Goal: Information Seeking & Learning: Learn about a topic

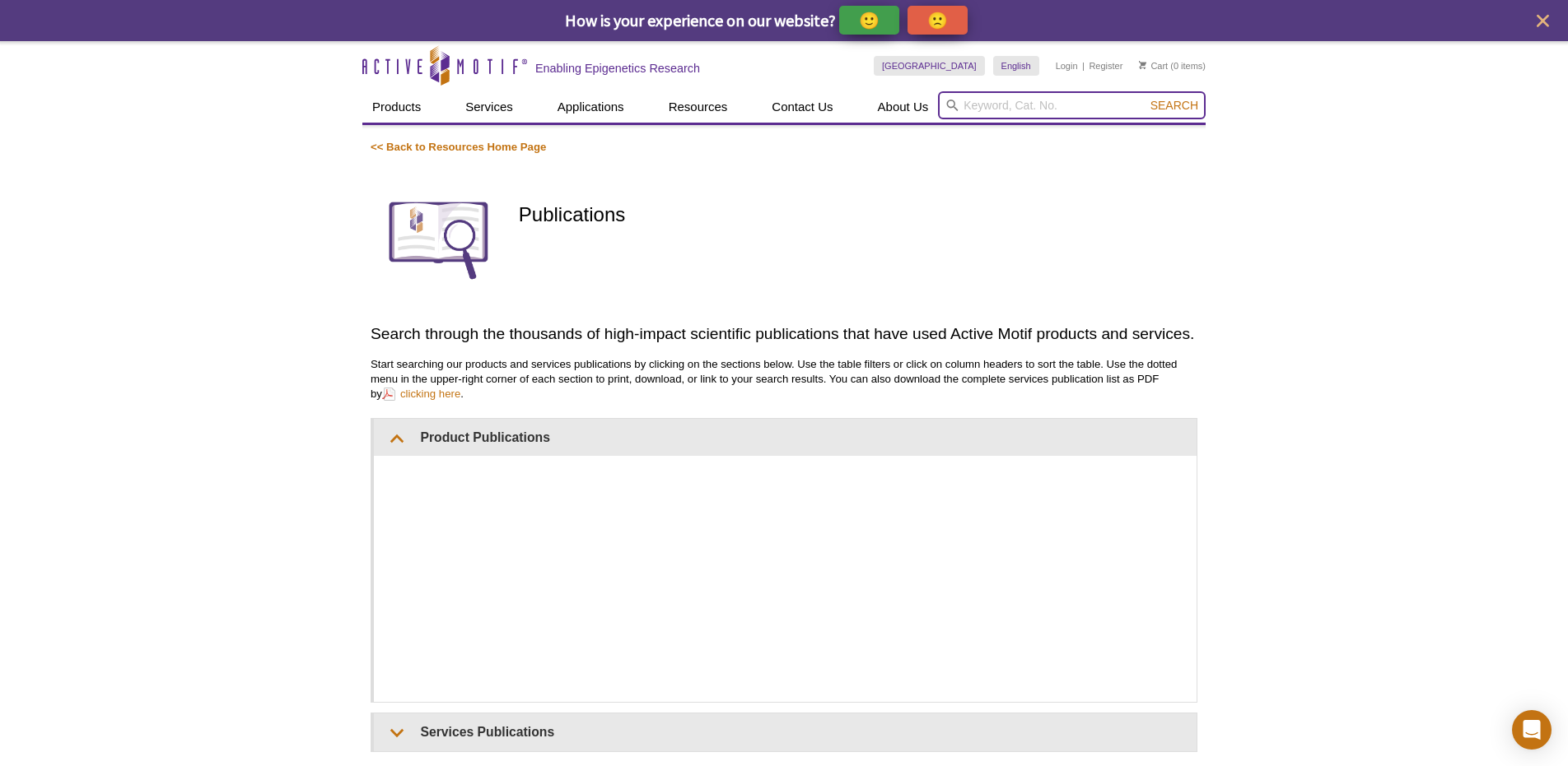
click at [1100, 103] on input "search" at bounding box center [1072, 105] width 267 height 28
type input "53177"
click at [1146, 98] on button "Search" at bounding box center [1174, 105] width 57 height 15
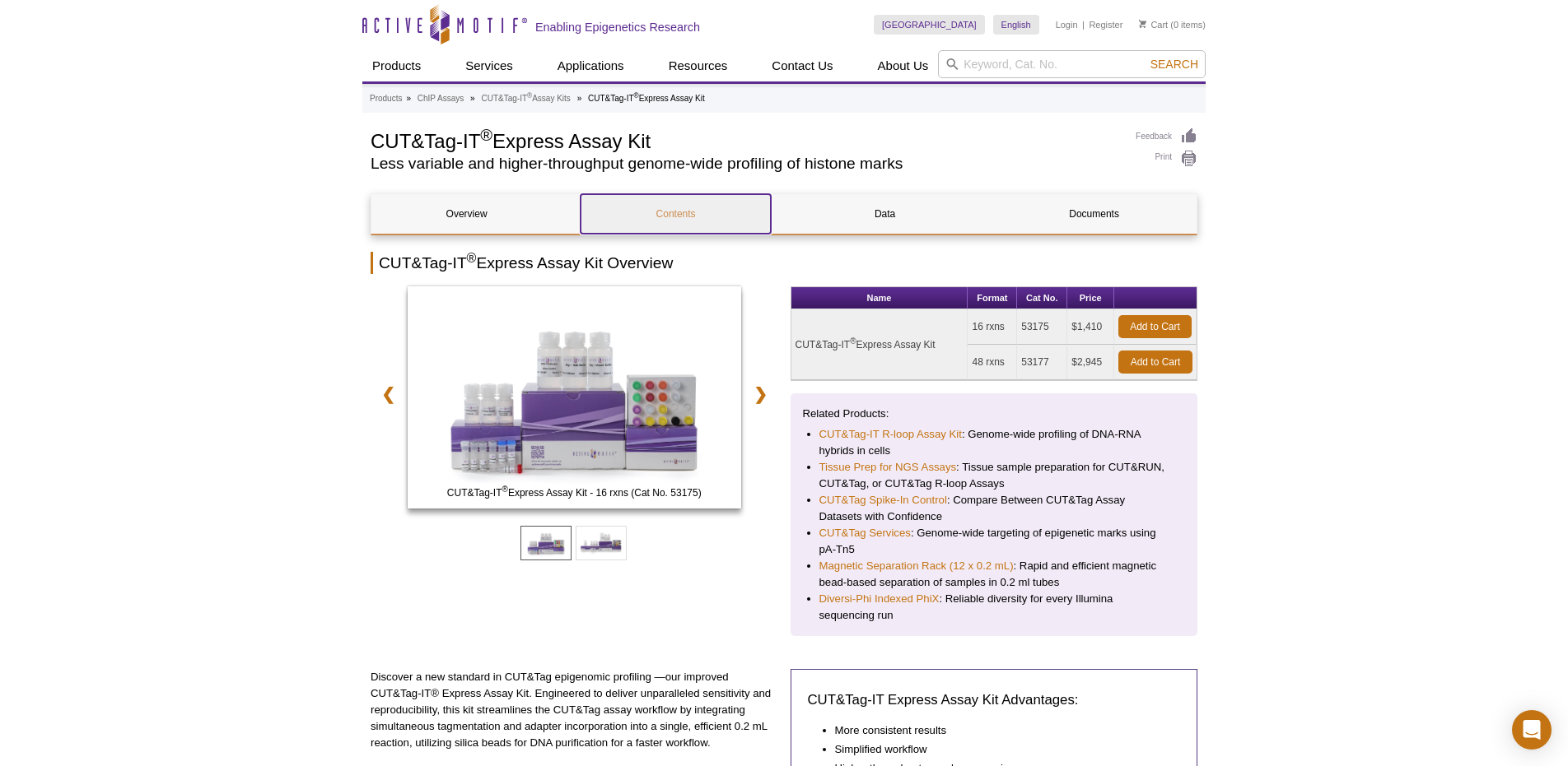
click at [692, 207] on link "Contents" at bounding box center [675, 214] width 190 height 40
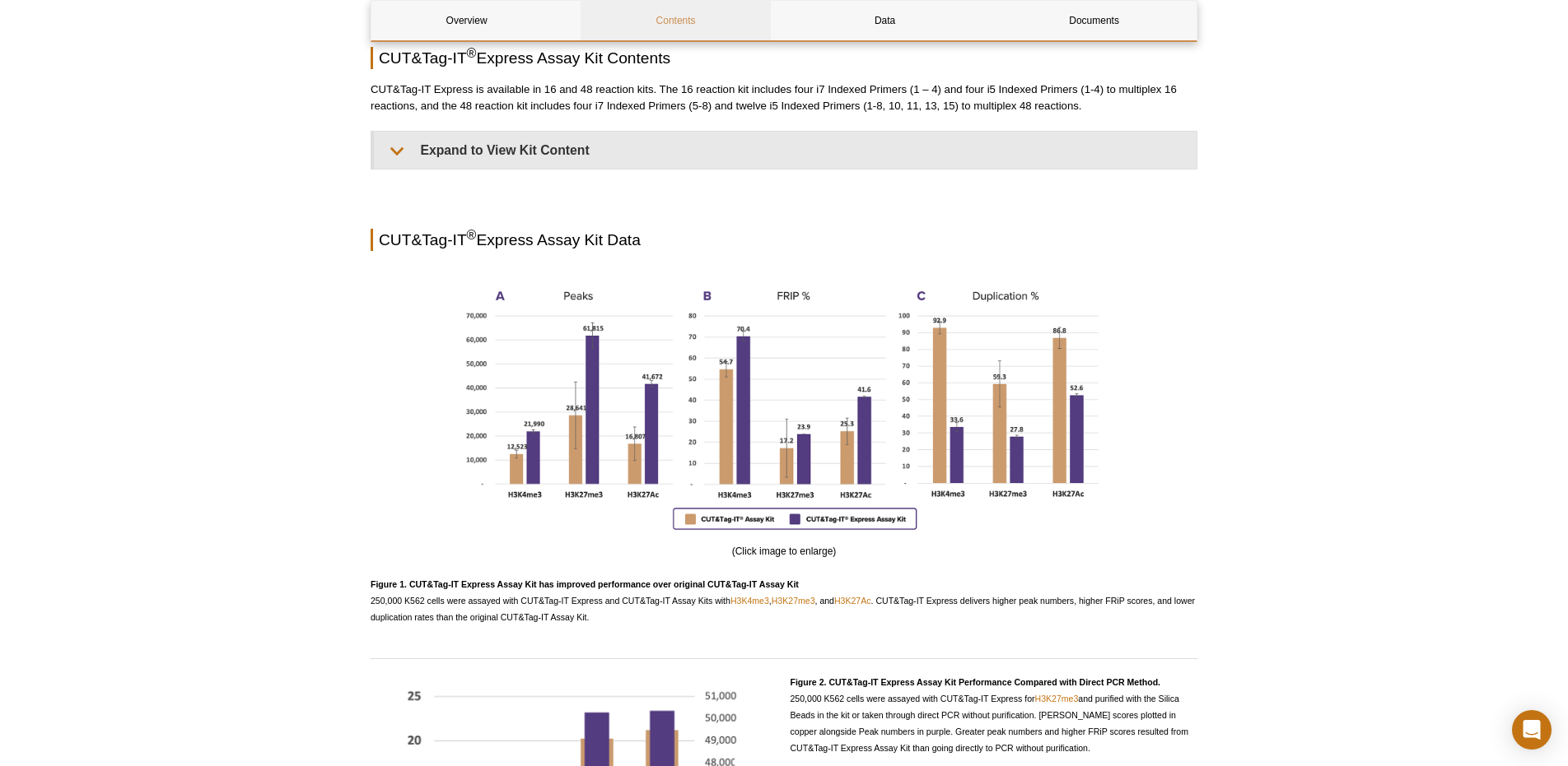
scroll to position [1186, 0]
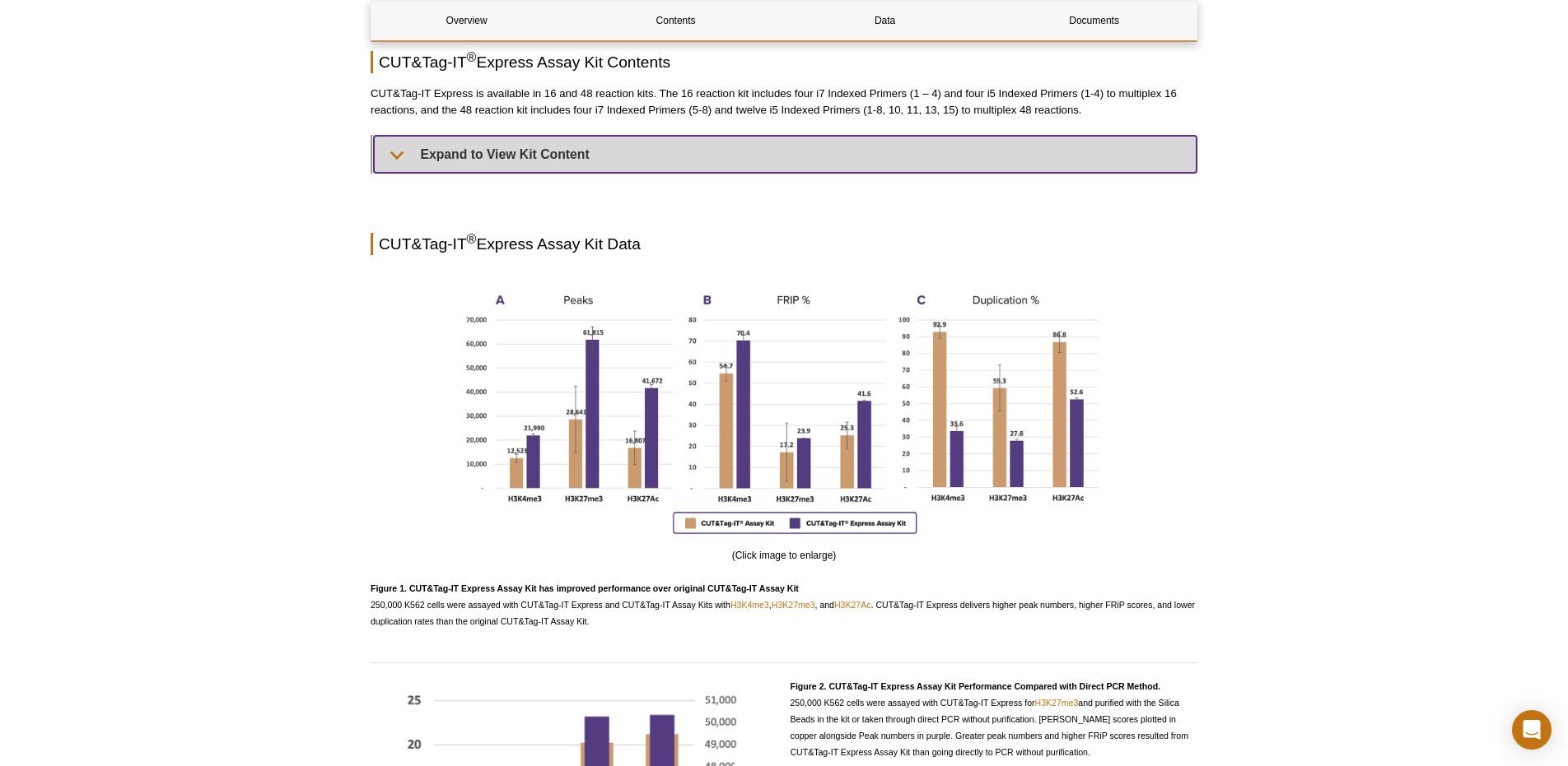
click at [397, 157] on summary "Expand to View Kit Content" at bounding box center [785, 154] width 823 height 37
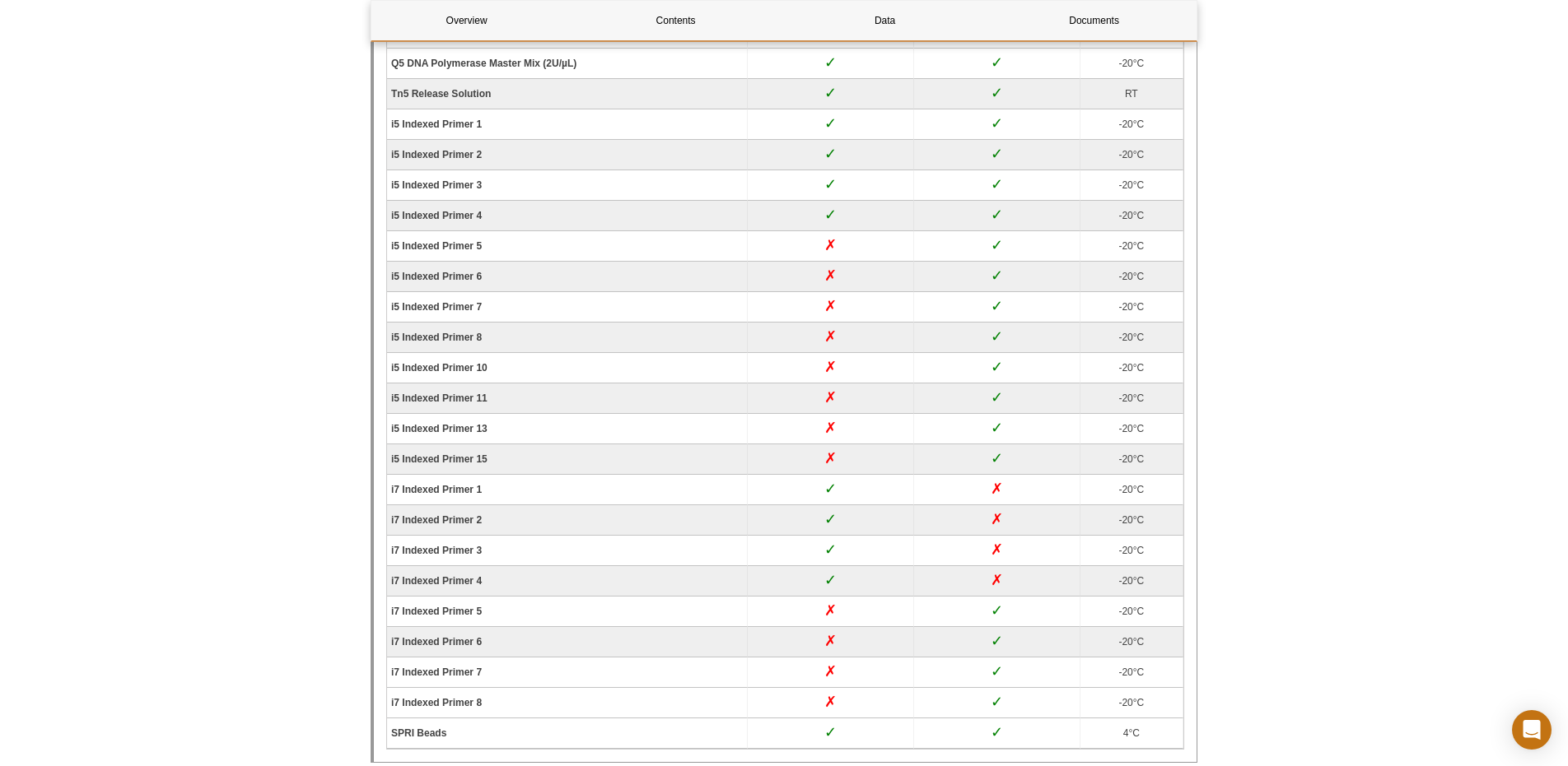
scroll to position [1624, 0]
